Goal: Find specific page/section: Find specific page/section

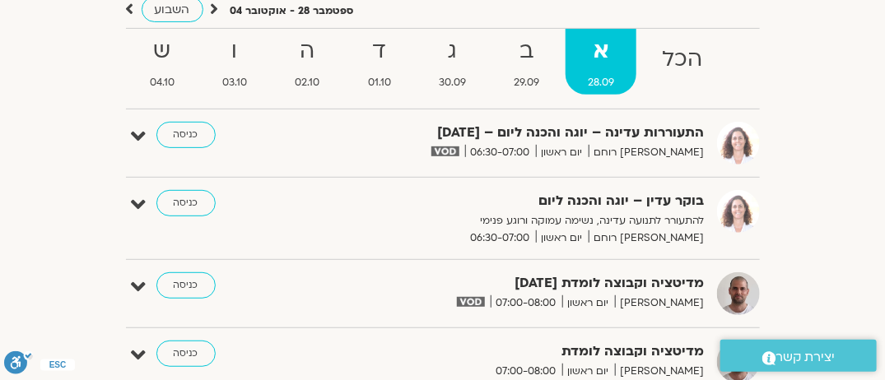
scroll to position [165, 0]
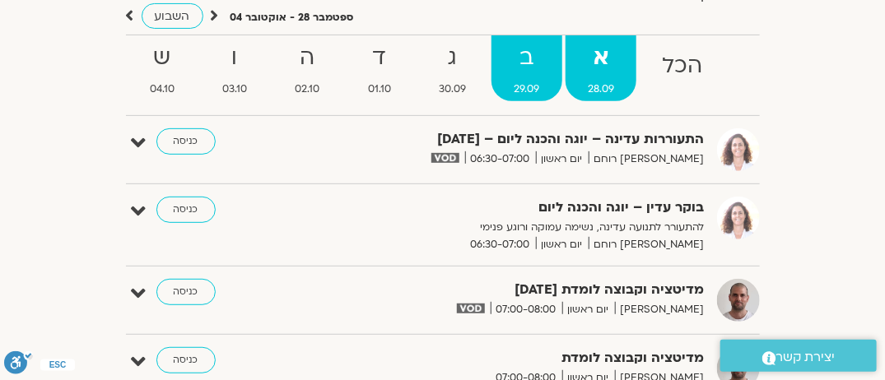
click at [542, 54] on strong "ב" at bounding box center [527, 58] width 70 height 37
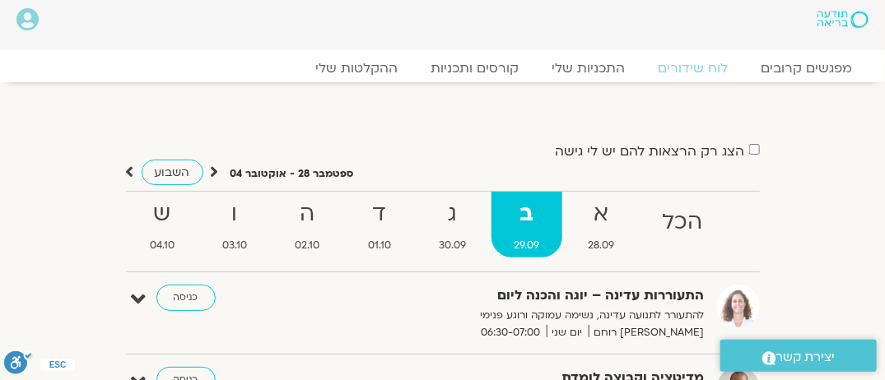
scroll to position [0, 0]
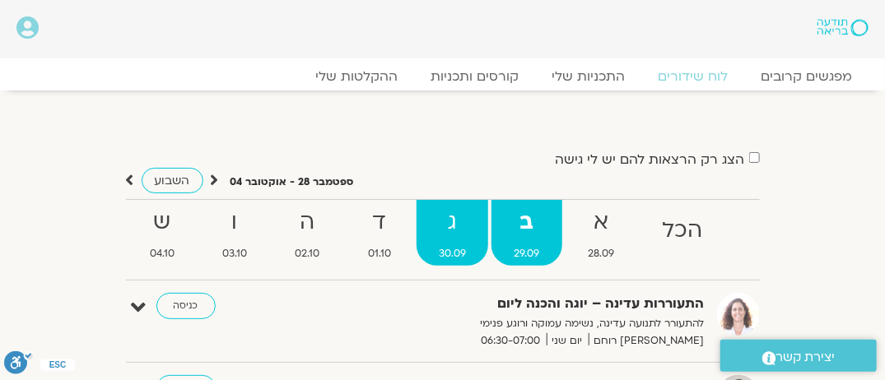
click at [436, 225] on strong "ג" at bounding box center [453, 222] width 72 height 37
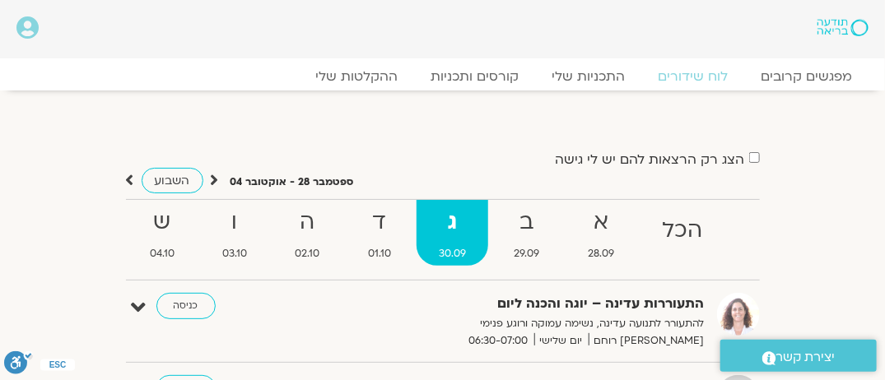
click at [449, 226] on strong "ג" at bounding box center [453, 222] width 72 height 37
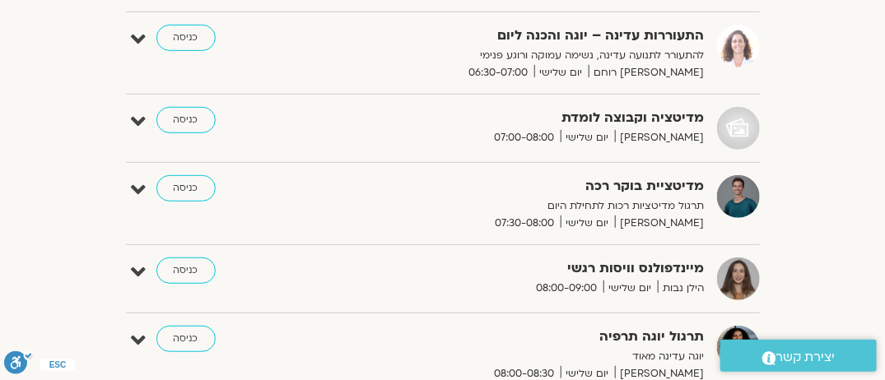
scroll to position [247, 0]
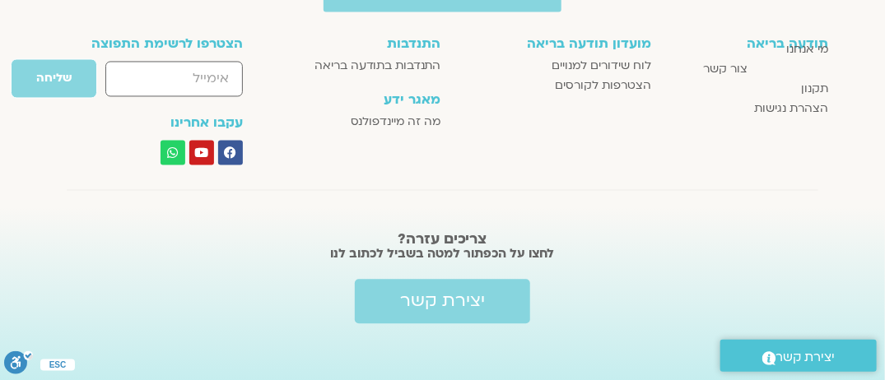
scroll to position [3083, 0]
